Goal: Task Accomplishment & Management: Manage account settings

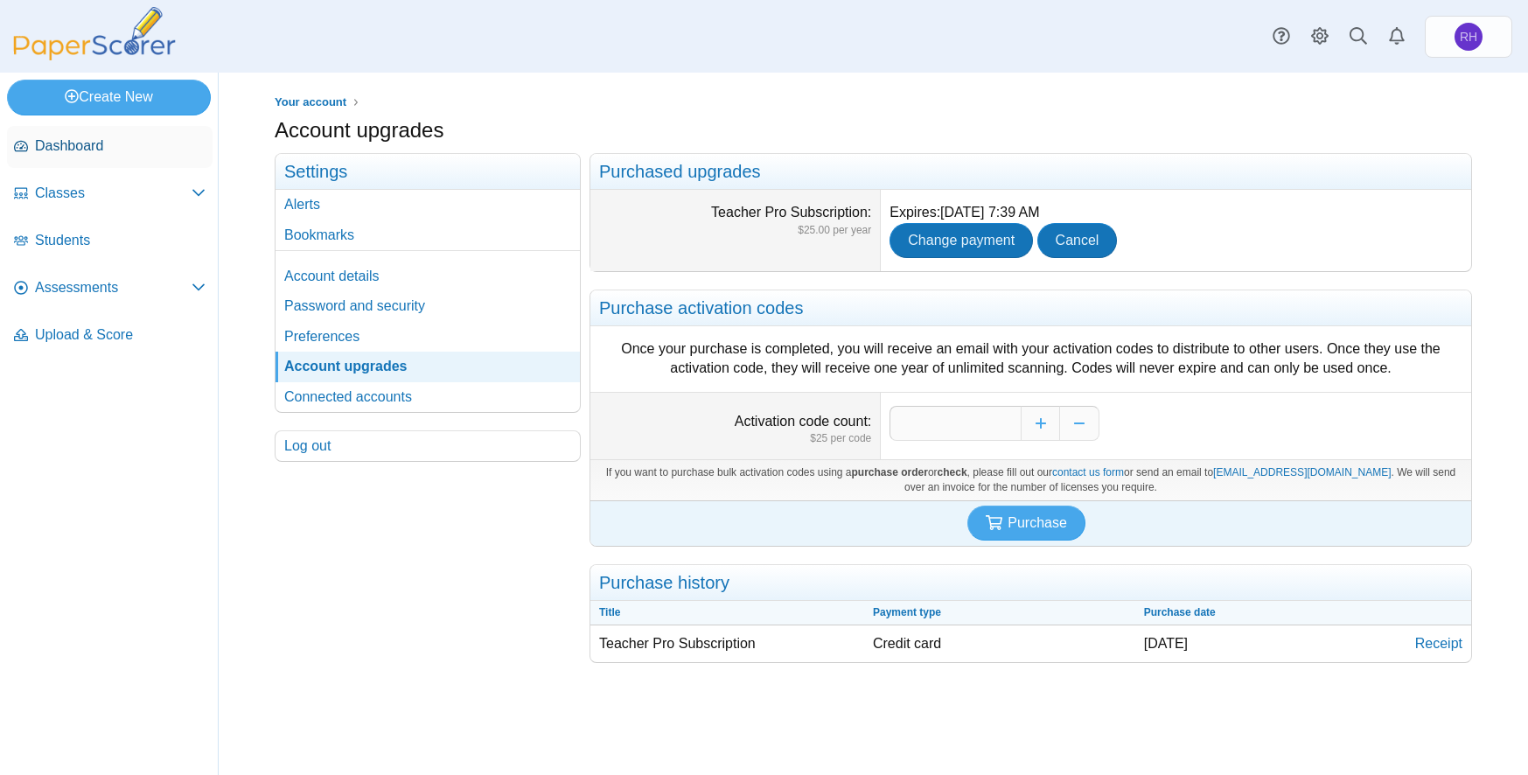
drag, startPoint x: 0, startPoint y: 0, endPoint x: 88, endPoint y: 139, distance: 164.7
click at [88, 139] on span "Dashboard" at bounding box center [120, 145] width 171 height 19
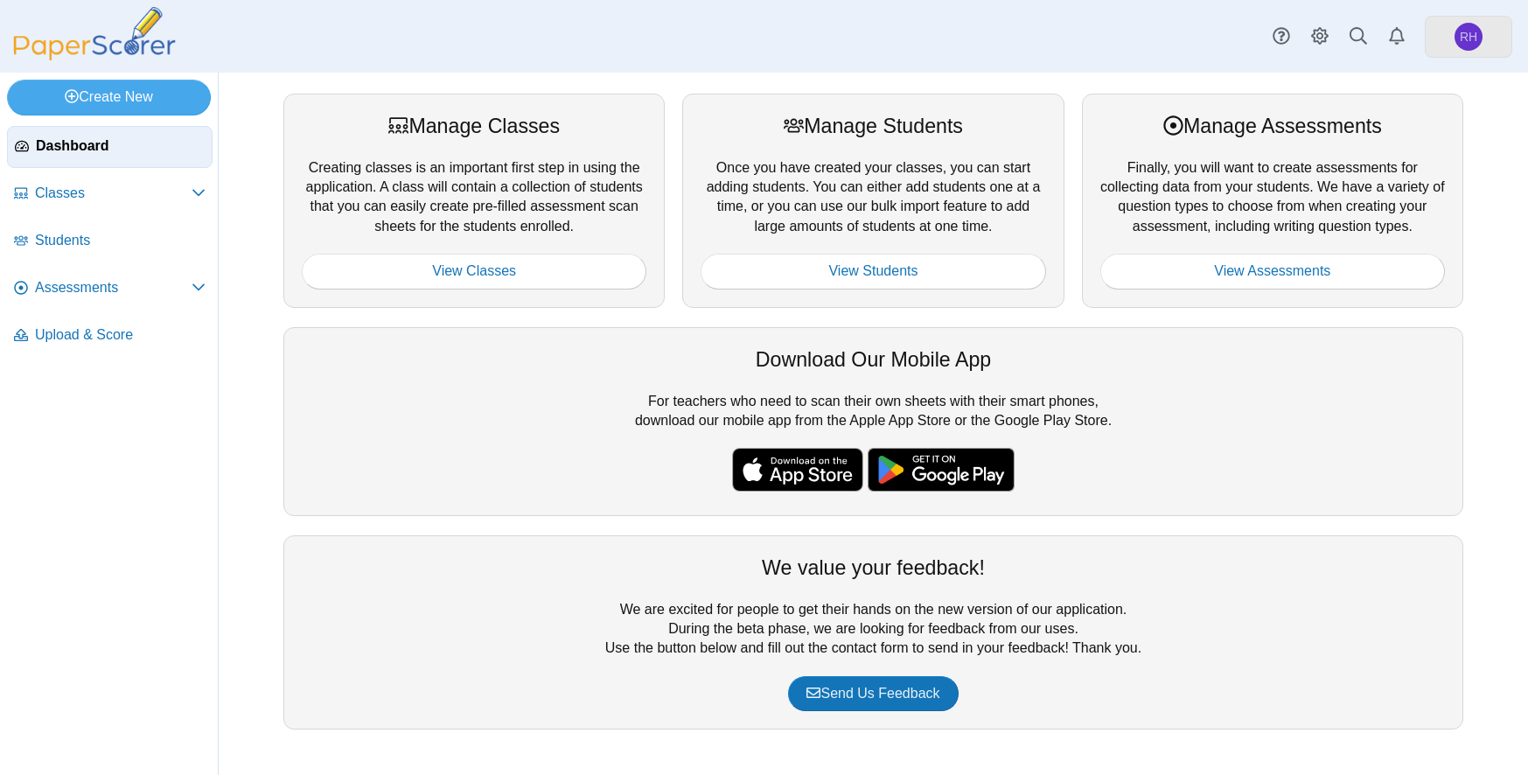
click at [1479, 40] on span "RH" at bounding box center [1468, 37] width 28 height 28
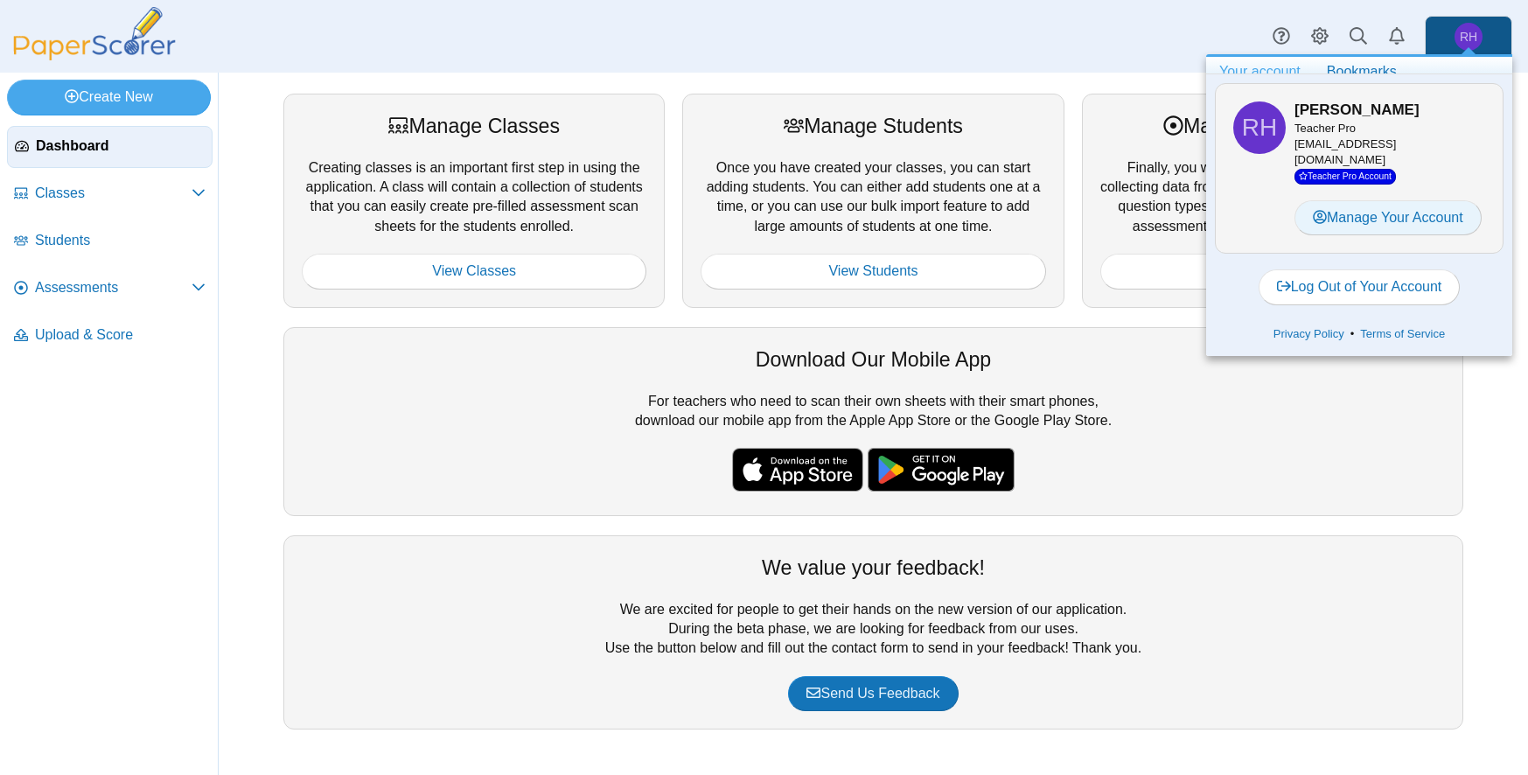
click at [1404, 212] on link "Manage Your Account" at bounding box center [1387, 217] width 187 height 35
